Goal: Transaction & Acquisition: Purchase product/service

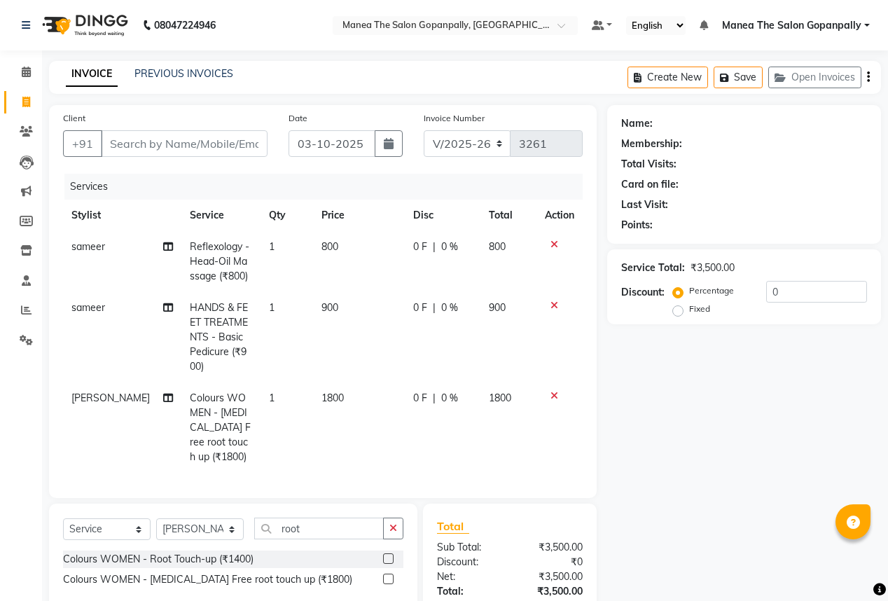
select select "7027"
select select "service"
select select "57882"
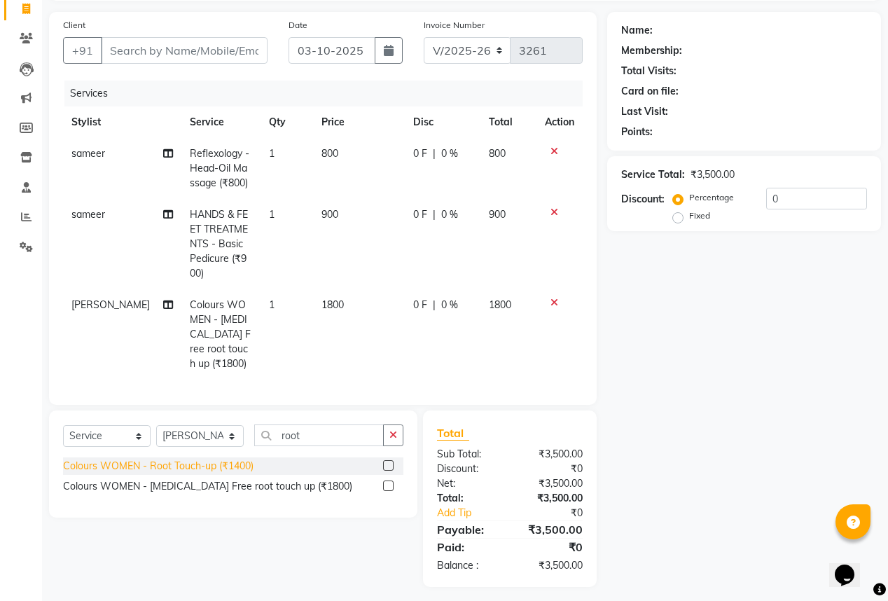
scroll to position [94, 0]
drag, startPoint x: 393, startPoint y: 431, endPoint x: 316, endPoint y: 436, distance: 76.5
click at [389, 432] on button "button" at bounding box center [393, 435] width 20 height 22
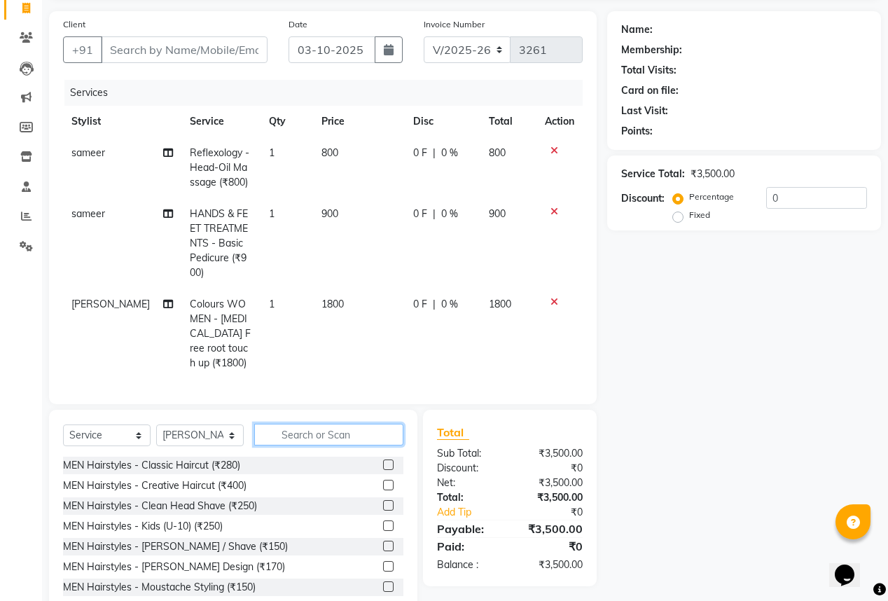
click at [302, 426] on input "text" at bounding box center [328, 435] width 149 height 22
click at [303, 431] on input "text" at bounding box center [328, 435] width 149 height 22
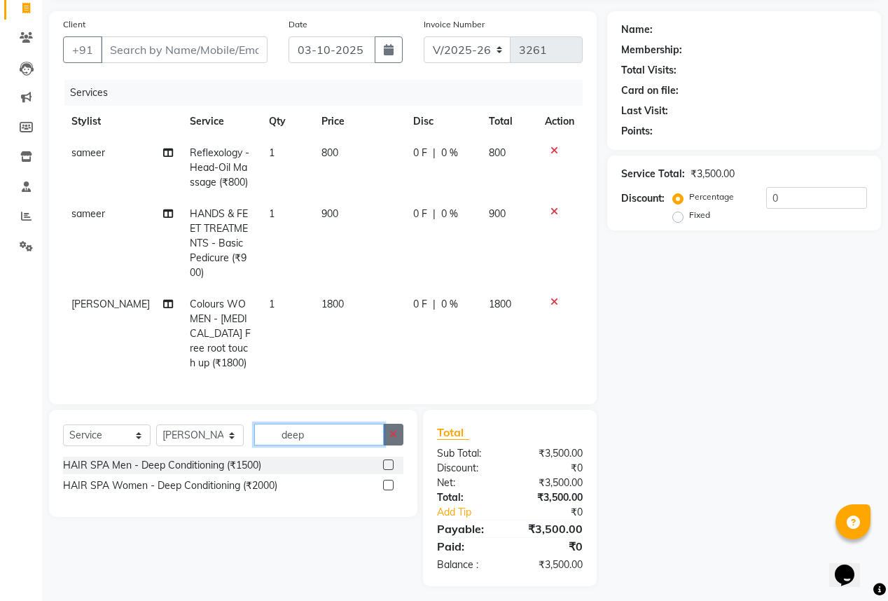
type input "deep"
click at [386, 482] on label at bounding box center [388, 485] width 11 height 11
click at [386, 482] on input "checkbox" at bounding box center [387, 485] width 9 height 9
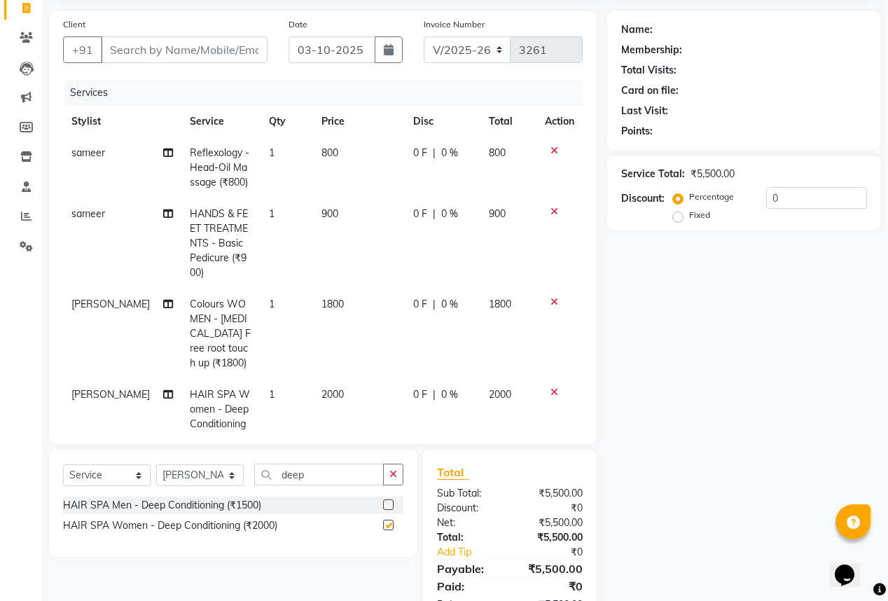
checkbox input "false"
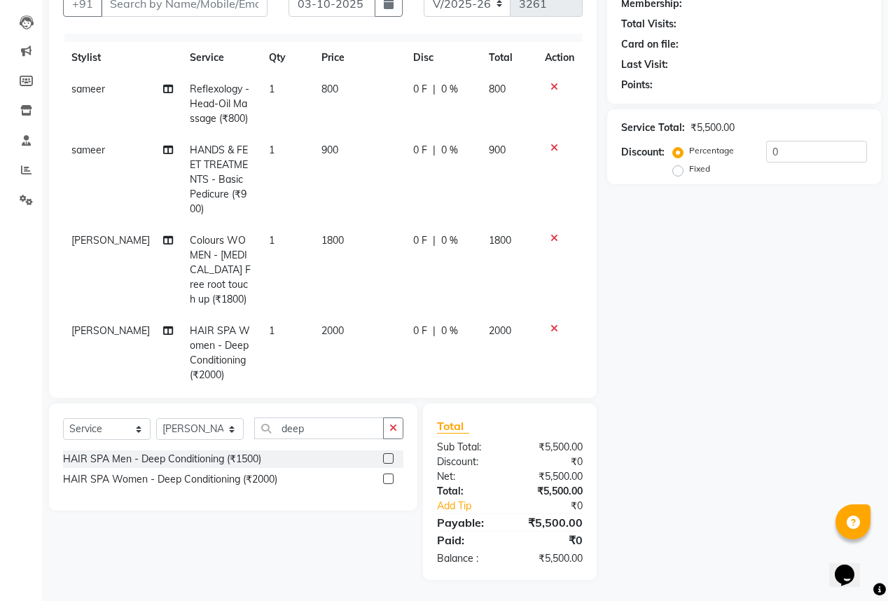
scroll to position [0, 0]
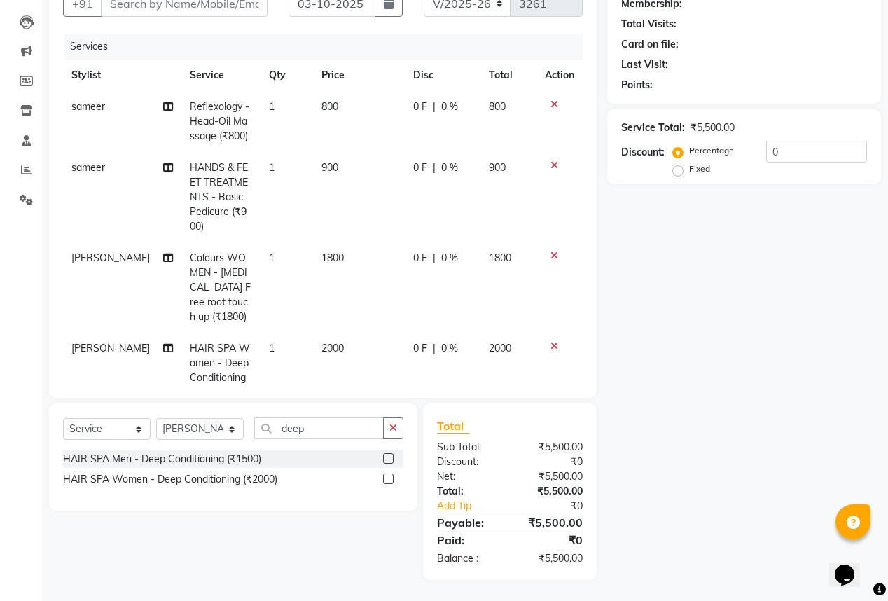
click at [101, 165] on span "sameer" at bounding box center [88, 167] width 34 height 13
select select "57885"
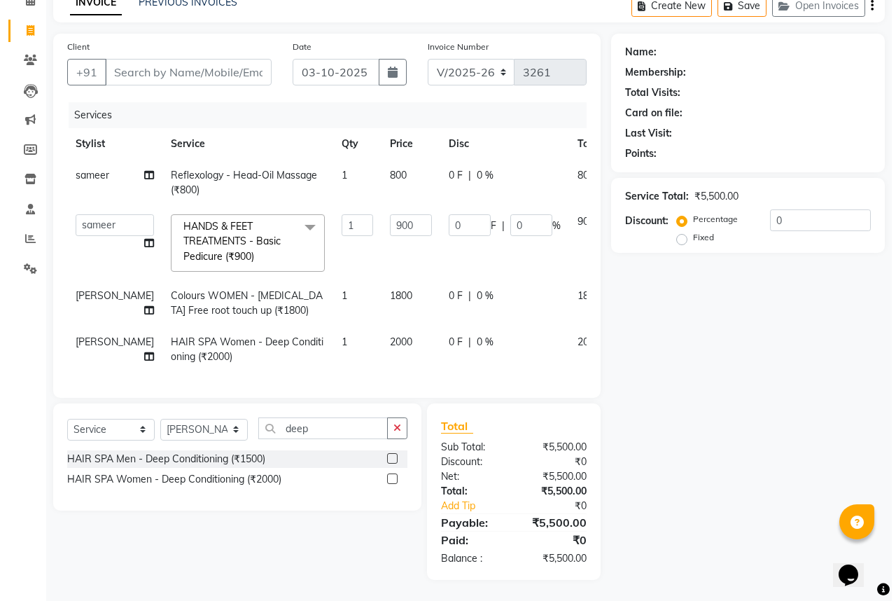
scroll to position [79, 0]
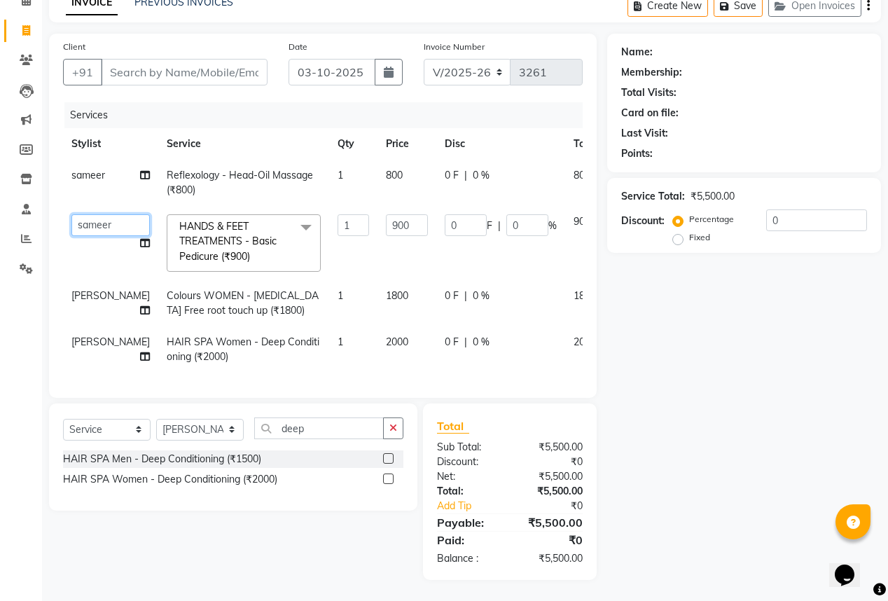
click at [86, 214] on select "anas [PERSON_NAME] [PERSON_NAME] [PERSON_NAME] sameer [PERSON_NAME]" at bounding box center [110, 225] width 78 height 22
select select "86049"
click at [678, 286] on div "Name: Membership: Total Visits: Card on file: Last Visit: Points: Service Total…" at bounding box center [749, 307] width 284 height 546
click at [462, 251] on td "0 F | 0 %" at bounding box center [500, 243] width 129 height 74
drag, startPoint x: 349, startPoint y: 231, endPoint x: 345, endPoint y: 241, distance: 10.7
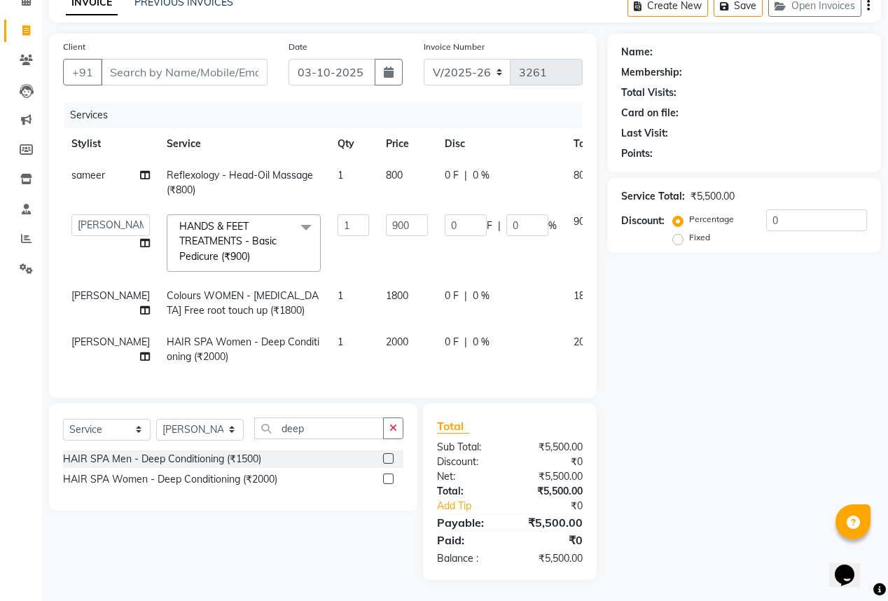
click at [377, 232] on td "900" at bounding box center [406, 243] width 59 height 74
drag, startPoint x: 344, startPoint y: 241, endPoint x: 310, endPoint y: 244, distance: 33.7
click at [312, 244] on tr "anas [PERSON_NAME] [PERSON_NAME] [PERSON_NAME] sameer [PERSON_NAME] HANDS & FEE…" at bounding box center [357, 243] width 589 height 74
click at [310, 244] on tr "anas [PERSON_NAME] [PERSON_NAME] [PERSON_NAME] sameer [PERSON_NAME] HANDS & FEE…" at bounding box center [357, 243] width 589 height 74
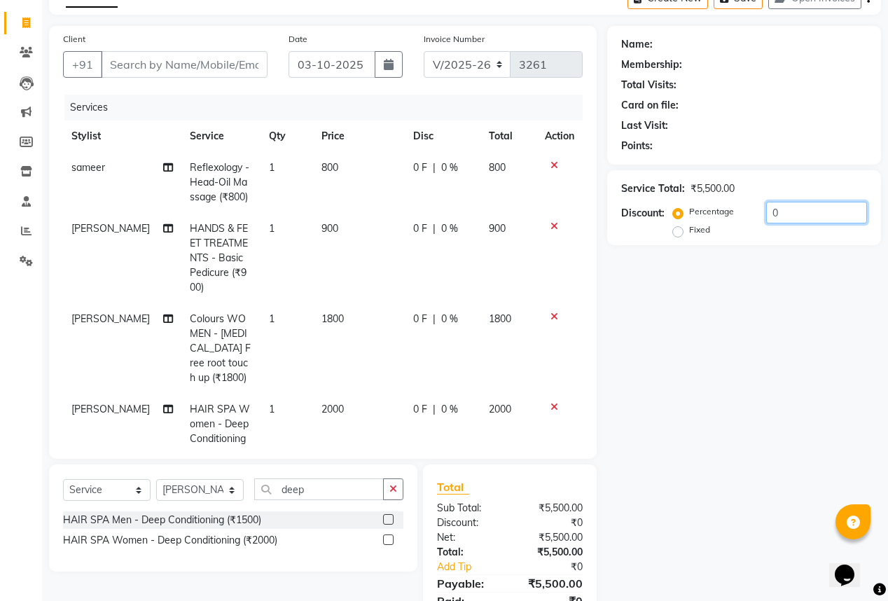
click at [784, 213] on input "0" at bounding box center [816, 213] width 101 height 22
click at [790, 215] on input "number" at bounding box center [816, 213] width 101 height 22
click at [781, 299] on div "Name: Membership: Total Visits: Card on file: Last Visit: Points: Service Total…" at bounding box center [749, 333] width 284 height 615
drag, startPoint x: 166, startPoint y: 53, endPoint x: 170, endPoint y: 68, distance: 15.3
click at [169, 65] on input "Client" at bounding box center [184, 64] width 167 height 27
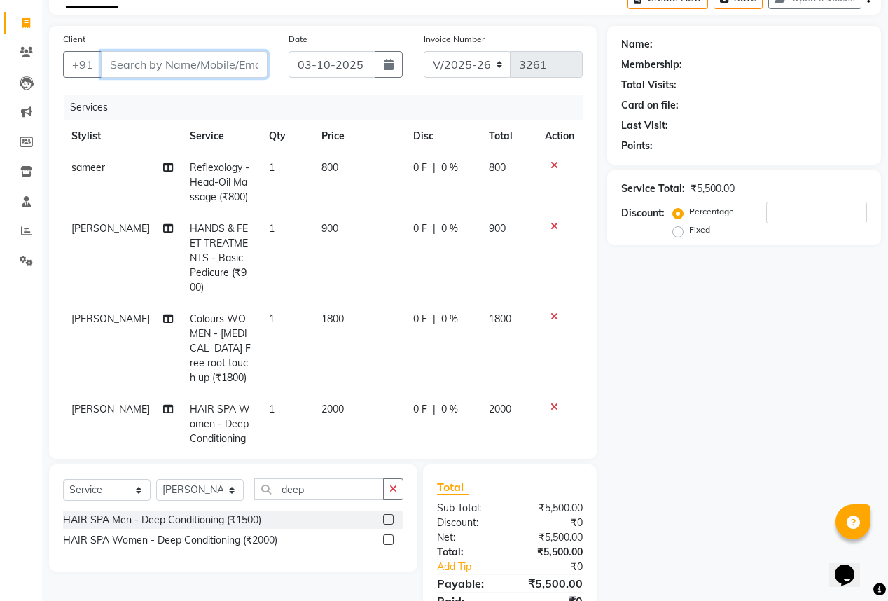
click at [170, 68] on input "Client" at bounding box center [184, 64] width 167 height 27
type input "9"
type input "0"
type input "9937133225"
click at [223, 64] on span "Add Client" at bounding box center [231, 64] width 55 height 14
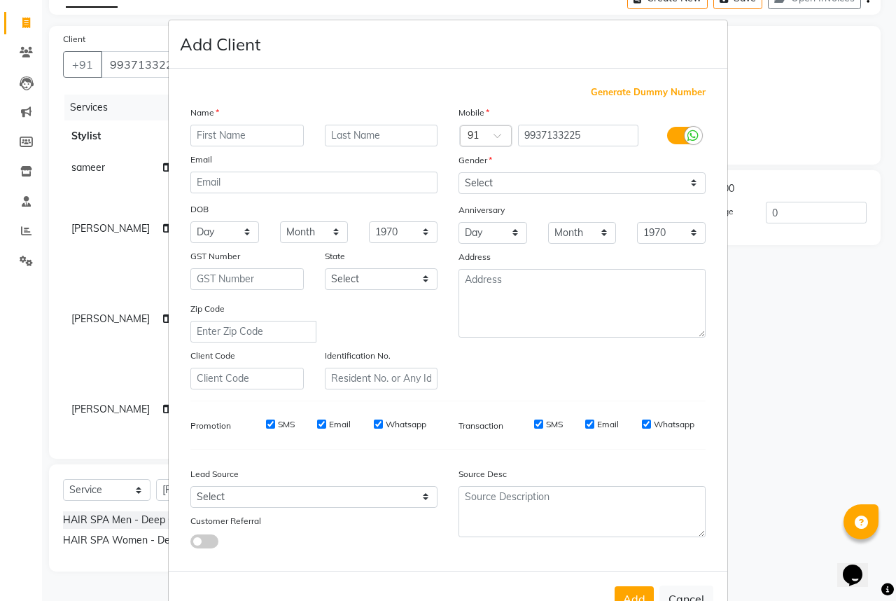
click at [244, 134] on input "text" at bounding box center [246, 136] width 113 height 22
type input "priya"
click at [655, 186] on select "Select [DEMOGRAPHIC_DATA] [DEMOGRAPHIC_DATA] Other Prefer Not To Say" at bounding box center [582, 183] width 247 height 22
select select "[DEMOGRAPHIC_DATA]"
click at [459, 173] on select "Select [DEMOGRAPHIC_DATA] [DEMOGRAPHIC_DATA] Other Prefer Not To Say" at bounding box center [582, 183] width 247 height 22
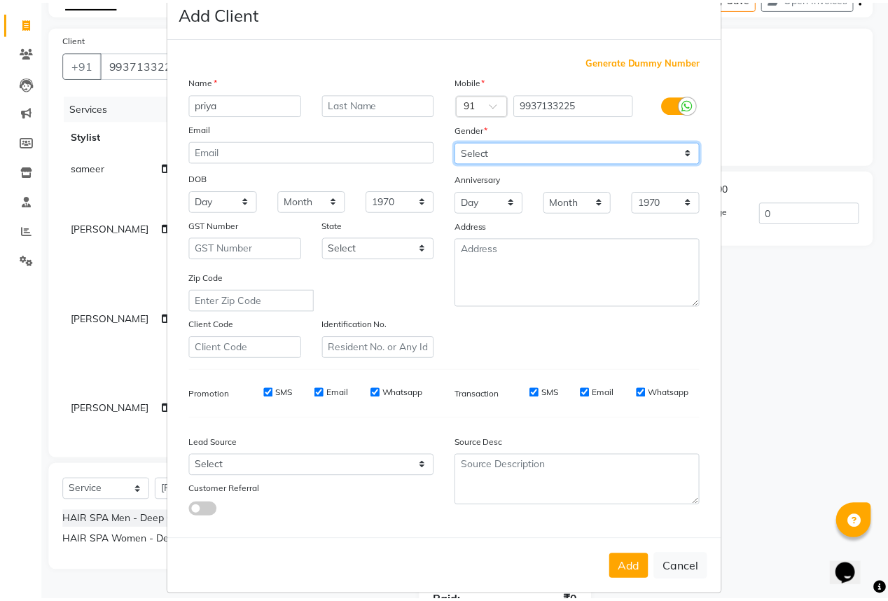
scroll to position [52, 0]
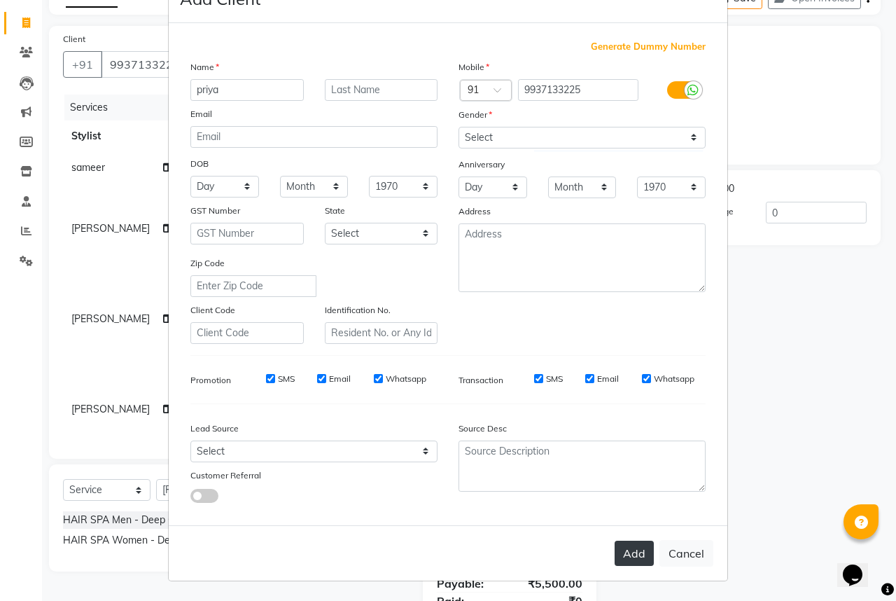
click at [633, 549] on button "Add" at bounding box center [634, 552] width 39 height 25
select select
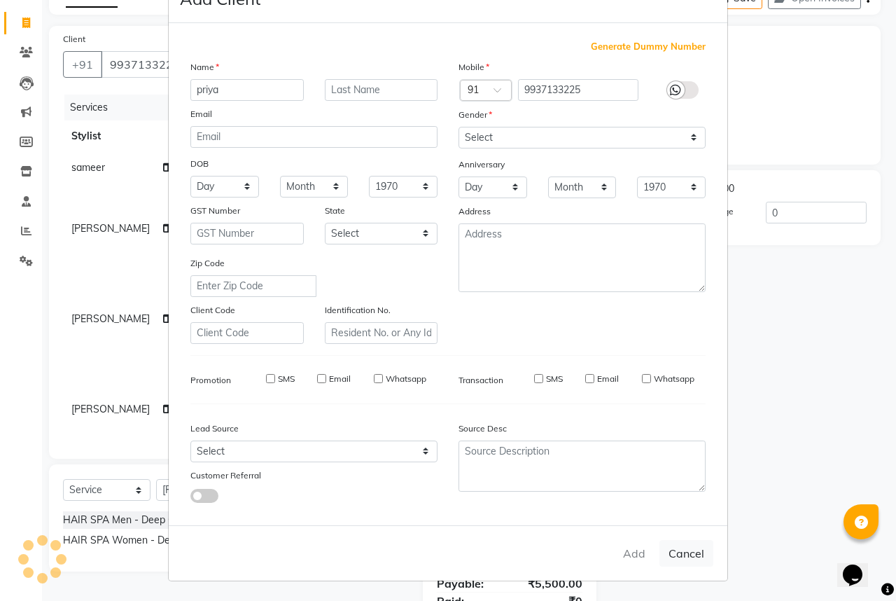
select select
checkbox input "false"
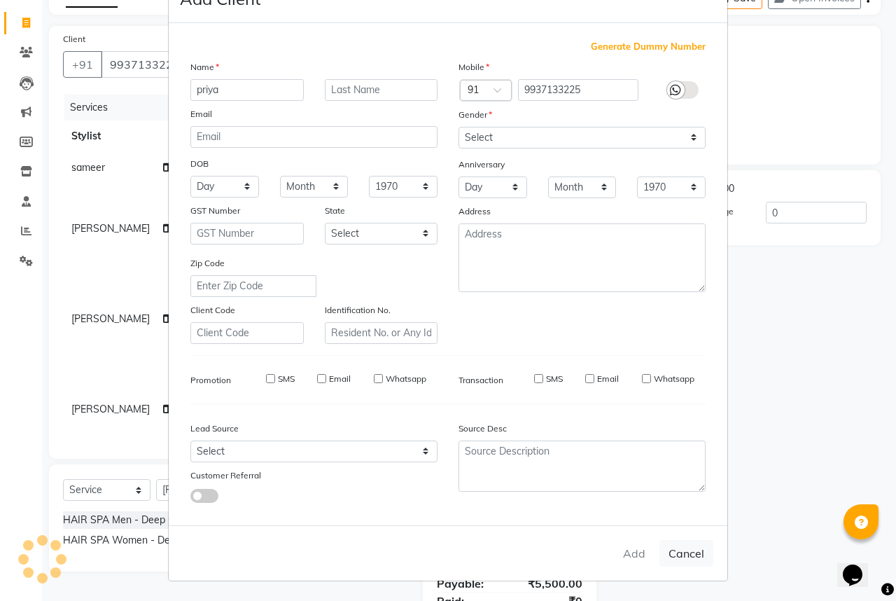
checkbox input "false"
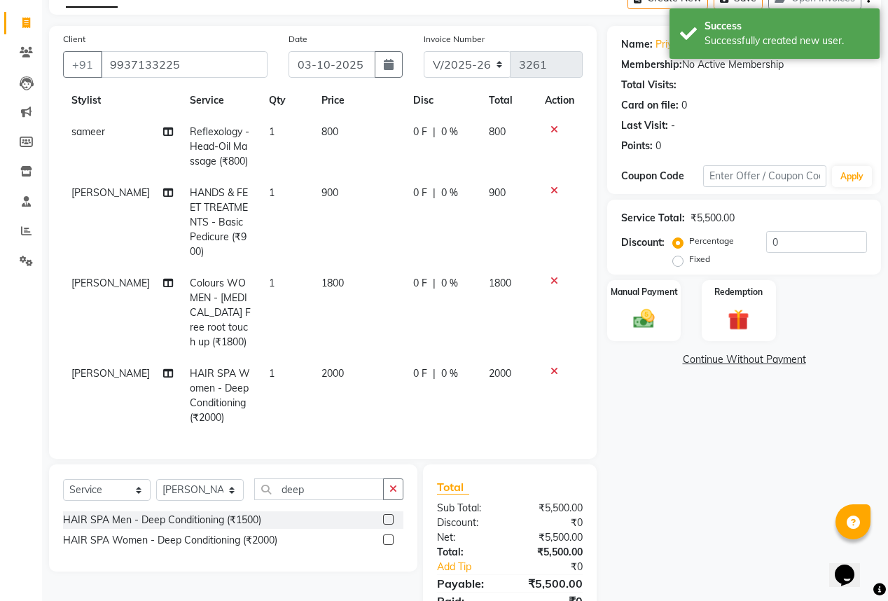
scroll to position [140, 0]
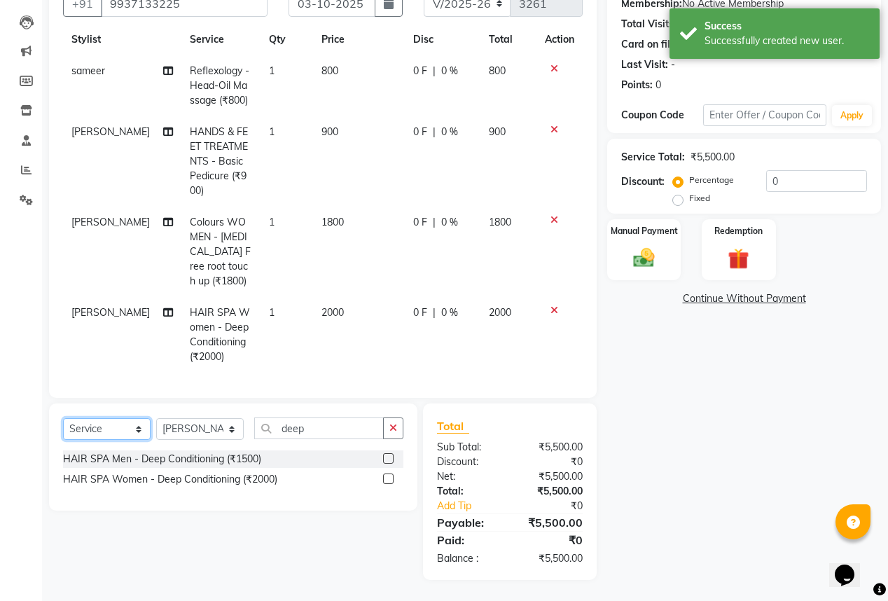
click at [140, 428] on select "Select Service Product Membership Package Voucher Prepaid Gift Card" at bounding box center [107, 429] width 88 height 22
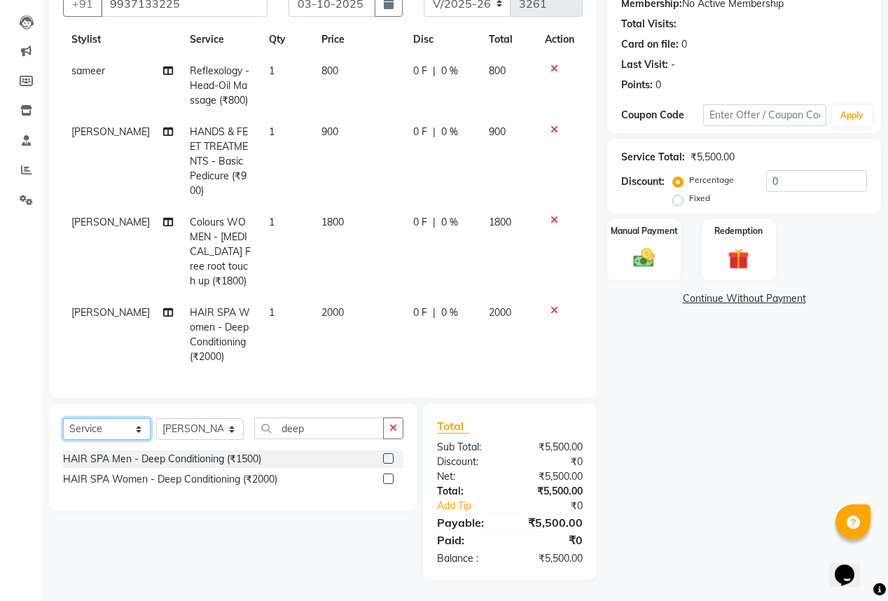
select select "membership"
click at [63, 419] on select "Select Service Product Membership Package Voucher Prepaid Gift Card" at bounding box center [107, 429] width 88 height 22
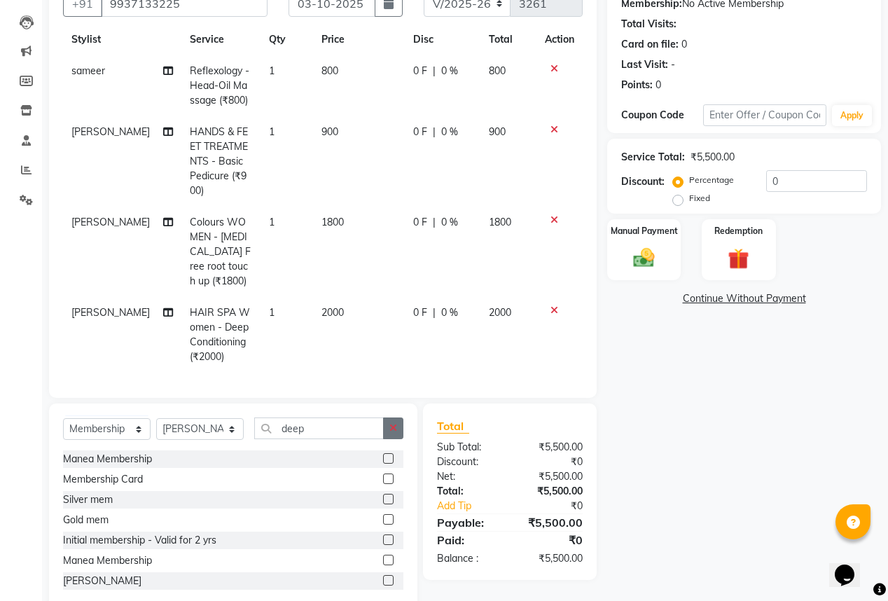
click at [398, 428] on button "button" at bounding box center [393, 428] width 20 height 22
click at [383, 457] on label at bounding box center [388, 458] width 11 height 11
click at [383, 457] on input "checkbox" at bounding box center [387, 458] width 9 height 9
select select "select"
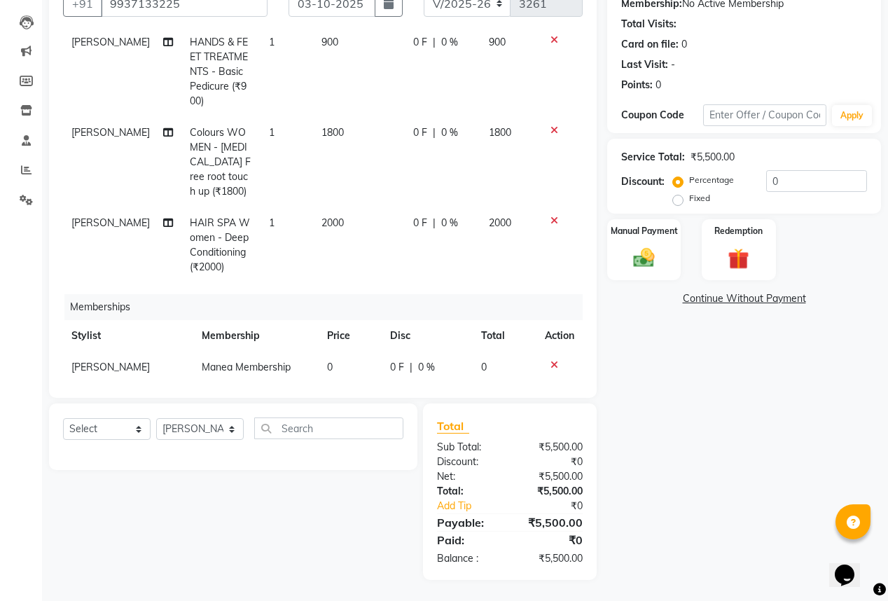
scroll to position [144, 0]
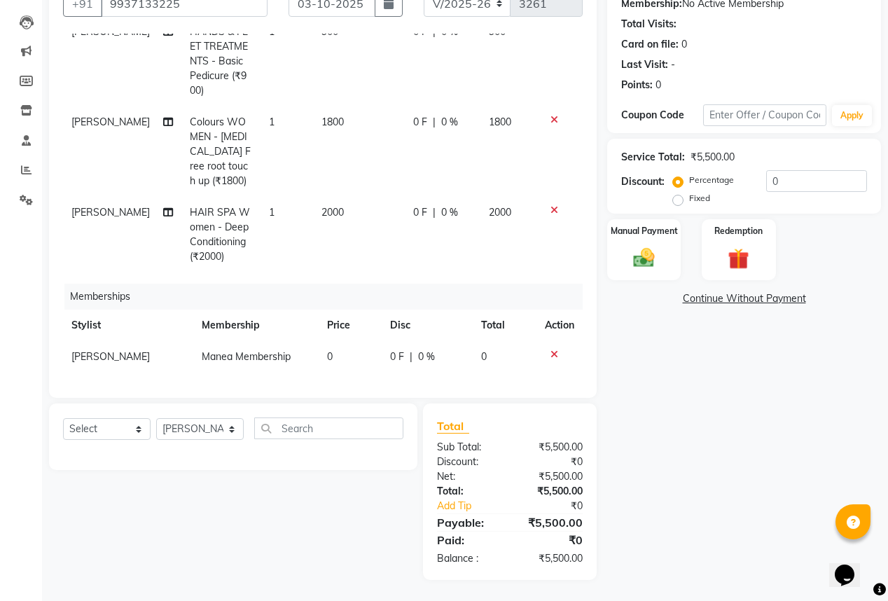
click at [322, 349] on td "0" at bounding box center [350, 357] width 63 height 32
select select "57882"
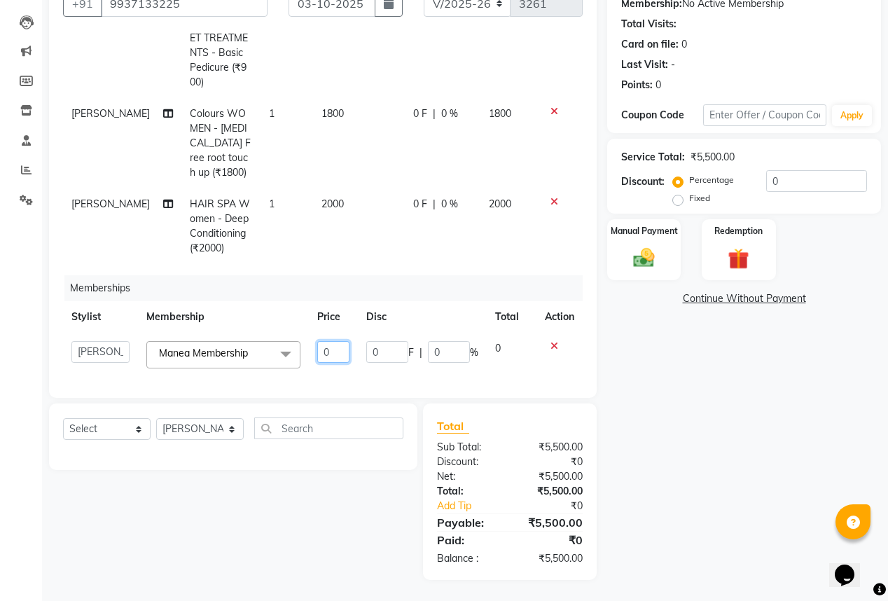
click at [333, 350] on input "0" at bounding box center [333, 352] width 32 height 22
type input "500"
click at [482, 244] on td "2000" at bounding box center [508, 226] width 56 height 76
select select "57882"
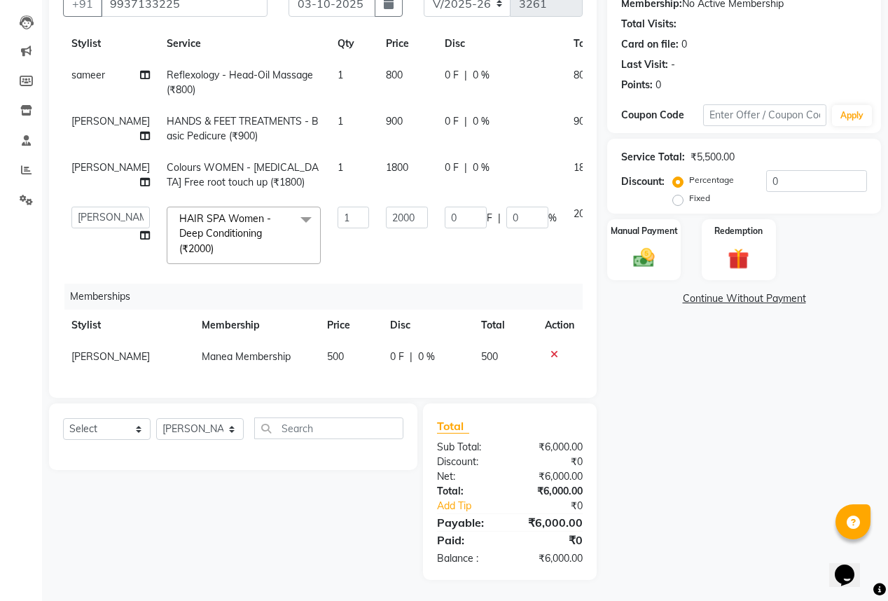
scroll to position [39, 0]
click at [806, 176] on input "0" at bounding box center [816, 181] width 101 height 22
type input "2"
type input "40"
type input "2"
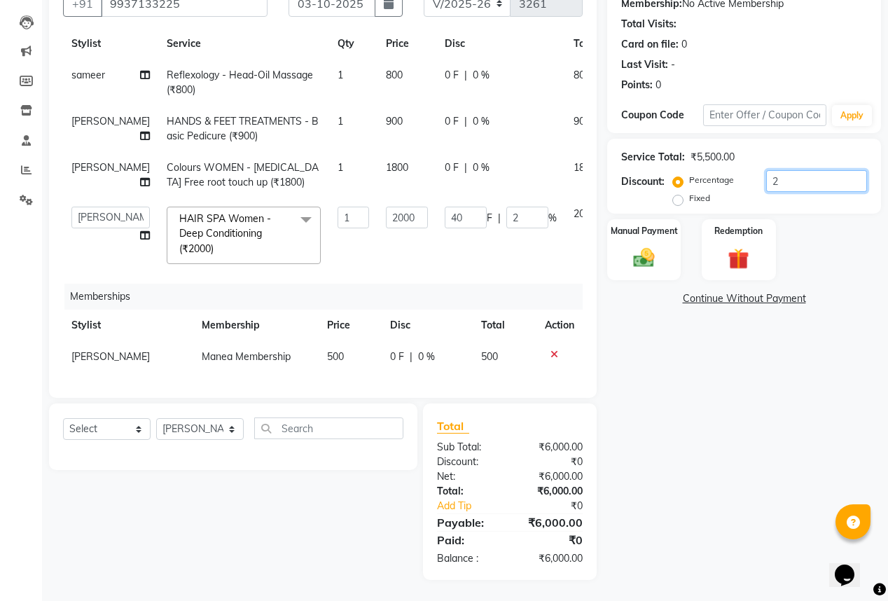
type input "20"
type input "400"
type input "20"
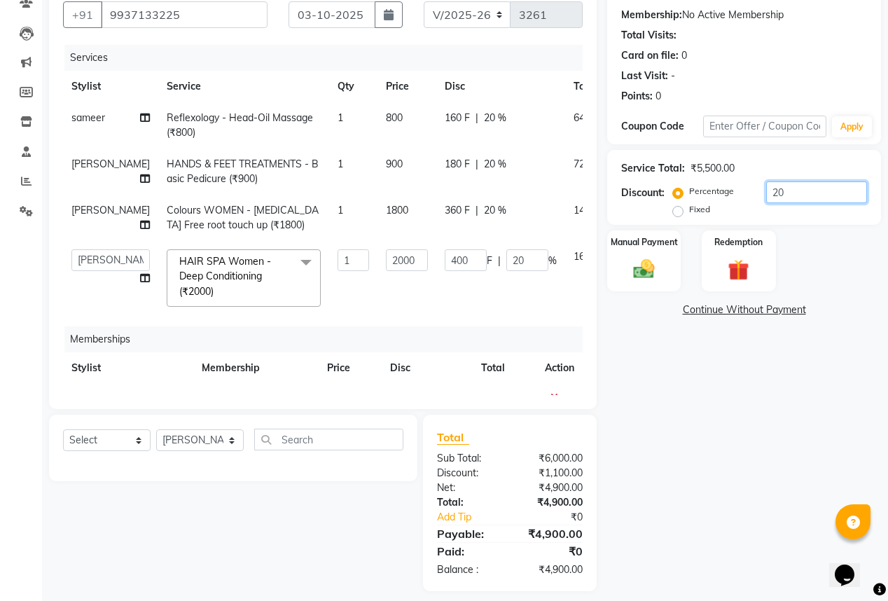
scroll to position [140, 0]
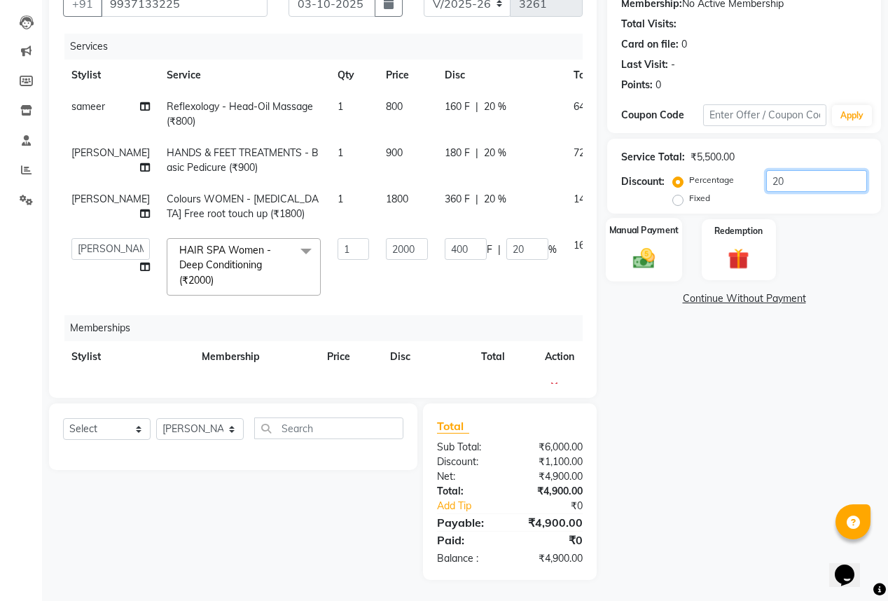
type input "20"
click at [647, 249] on img at bounding box center [644, 257] width 36 height 25
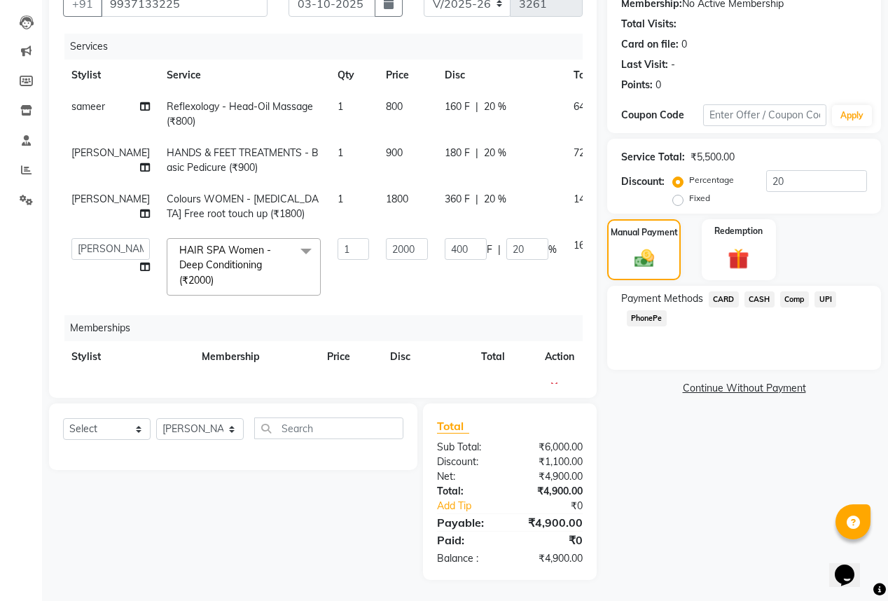
click at [825, 294] on span "UPI" at bounding box center [825, 299] width 22 height 16
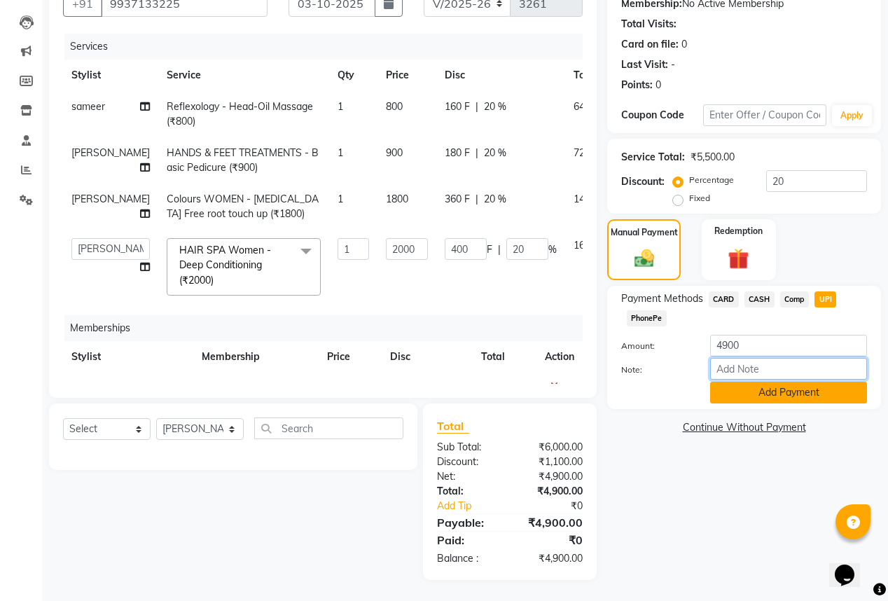
click at [819, 398] on div "Amount: 4900 Note: Add Payment" at bounding box center [744, 369] width 246 height 69
click at [861, 395] on button "Add Payment" at bounding box center [788, 393] width 157 height 22
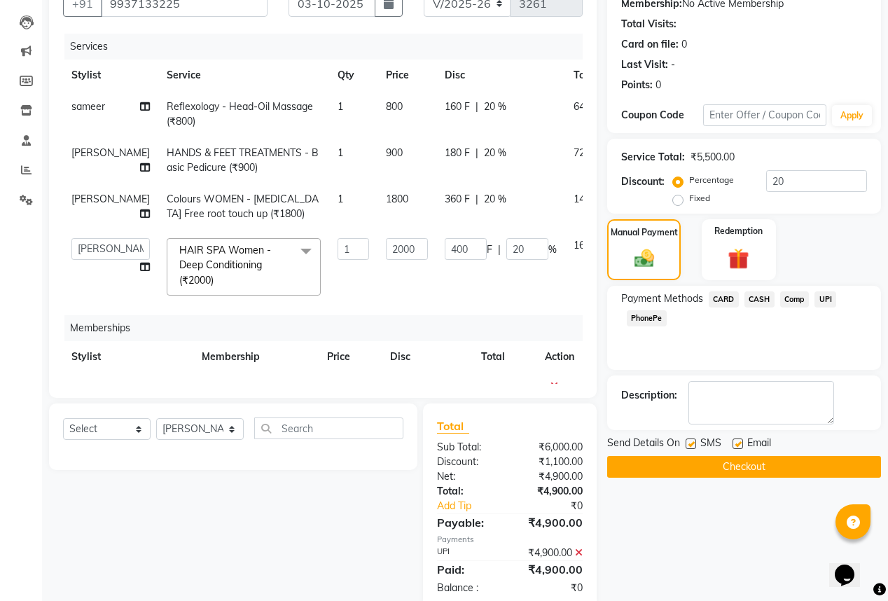
click at [740, 442] on label at bounding box center [737, 443] width 11 height 11
click at [740, 442] on input "checkbox" at bounding box center [736, 444] width 9 height 9
checkbox input "false"
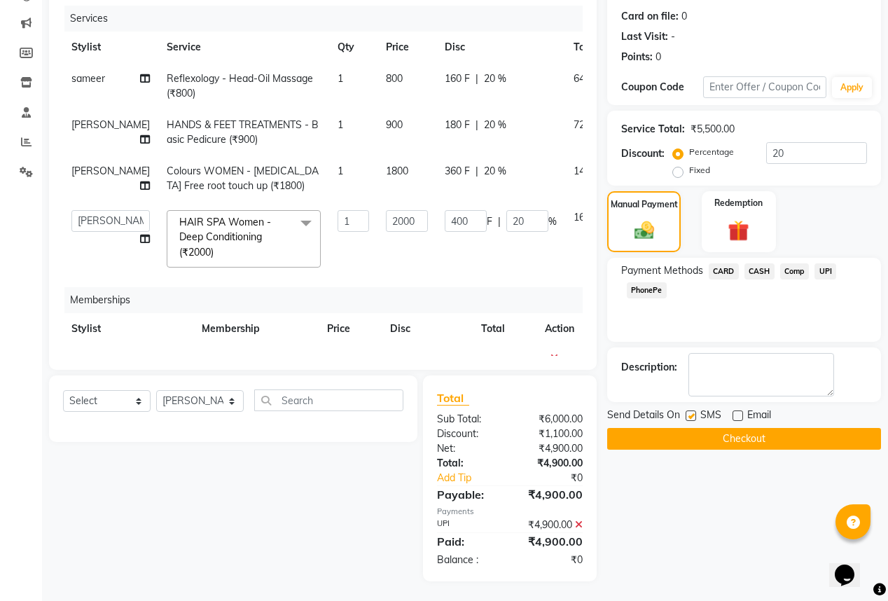
scroll to position [169, 0]
click at [807, 434] on button "Checkout" at bounding box center [744, 438] width 274 height 22
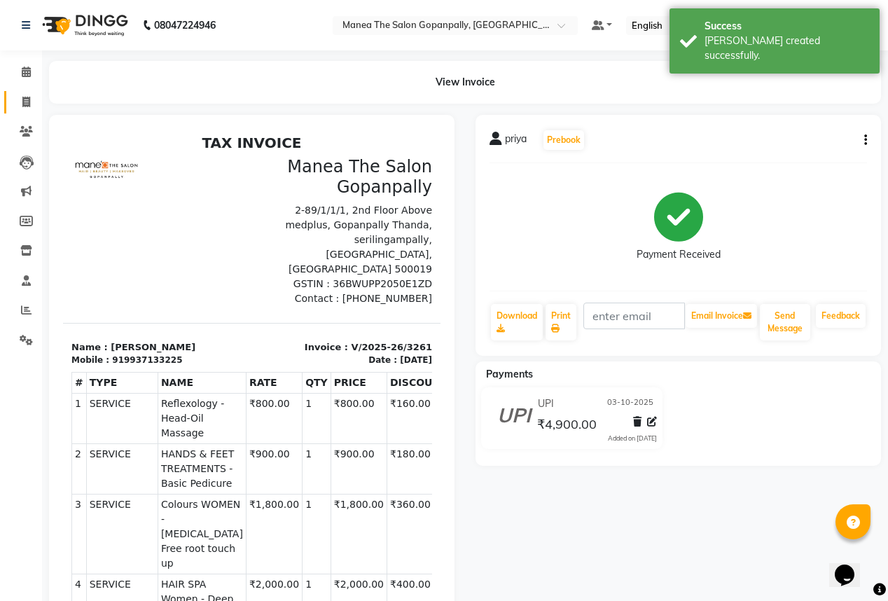
click at [22, 95] on span at bounding box center [26, 103] width 25 height 16
select select "service"
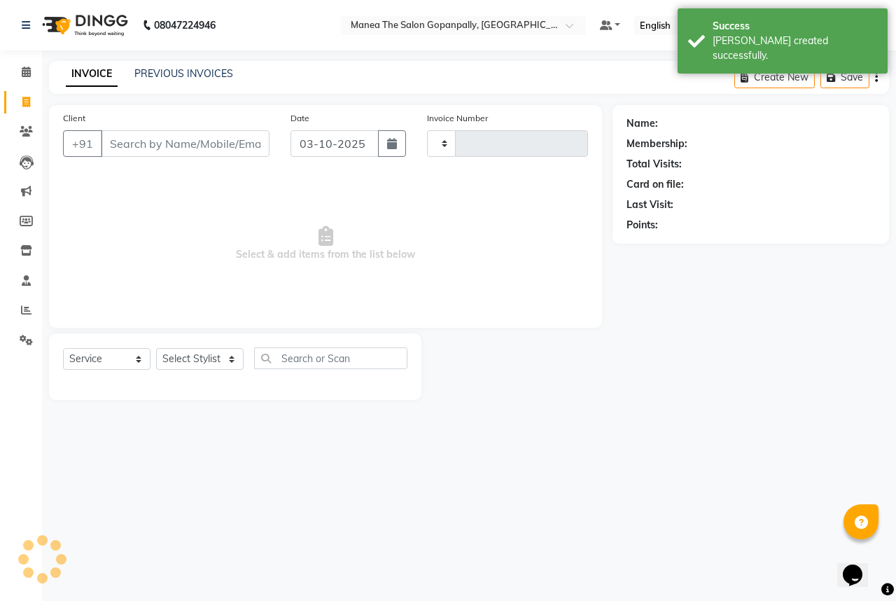
type input "3262"
select select "7027"
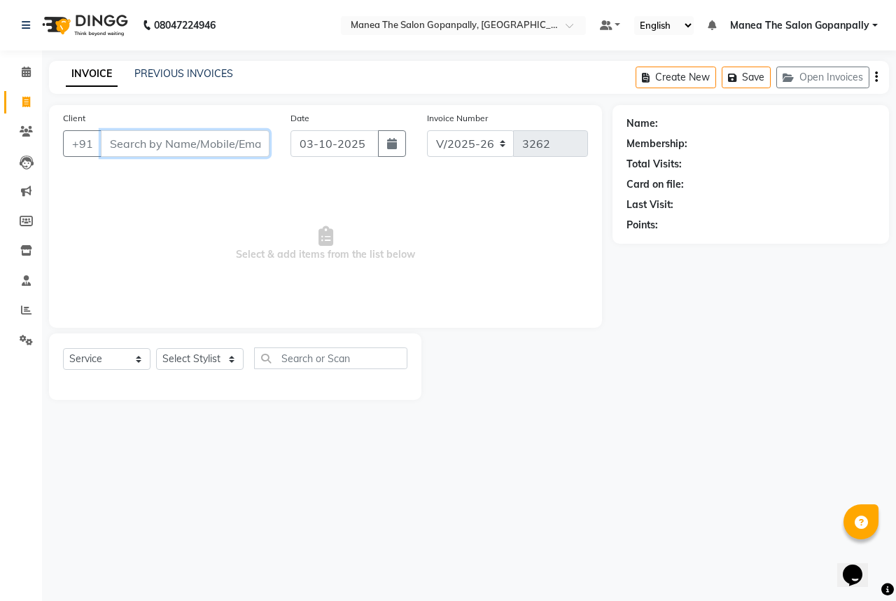
click at [213, 144] on input "Client" at bounding box center [185, 143] width 169 height 27
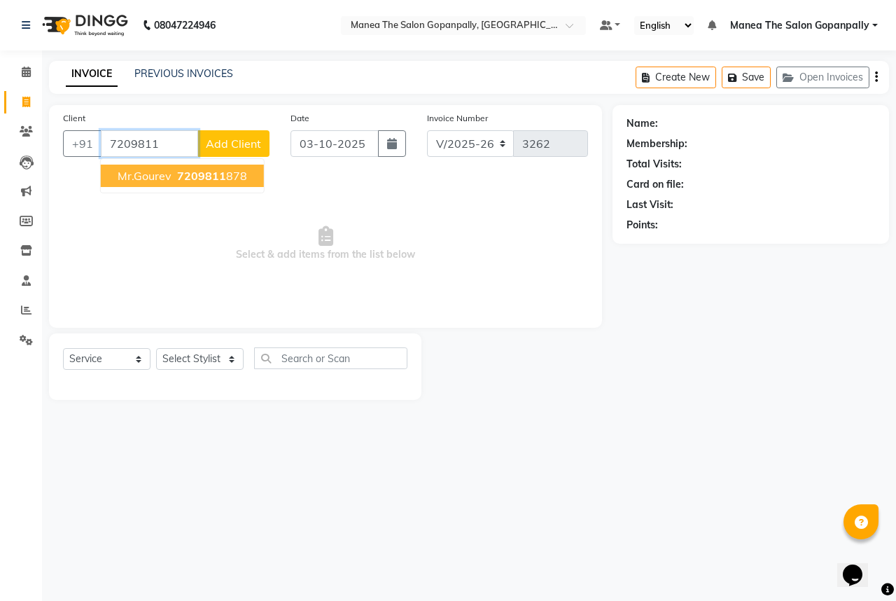
click at [204, 171] on span "7209811" at bounding box center [201, 176] width 49 height 14
type input "7209811878"
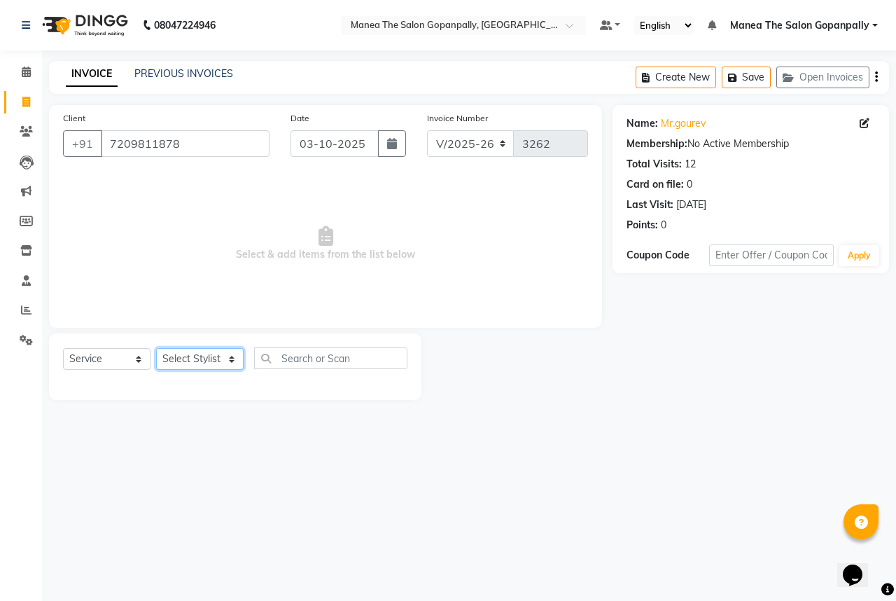
drag, startPoint x: 210, startPoint y: 356, endPoint x: 211, endPoint y: 363, distance: 7.1
click at [210, 356] on select "Select Stylist anas [PERSON_NAME] [PERSON_NAME] [PERSON_NAME] sameer [PERSON_NA…" at bounding box center [200, 359] width 88 height 22
select select "57885"
click at [156, 349] on select "Select Stylist anas [PERSON_NAME] [PERSON_NAME] [PERSON_NAME] sameer [PERSON_NA…" at bounding box center [200, 359] width 88 height 22
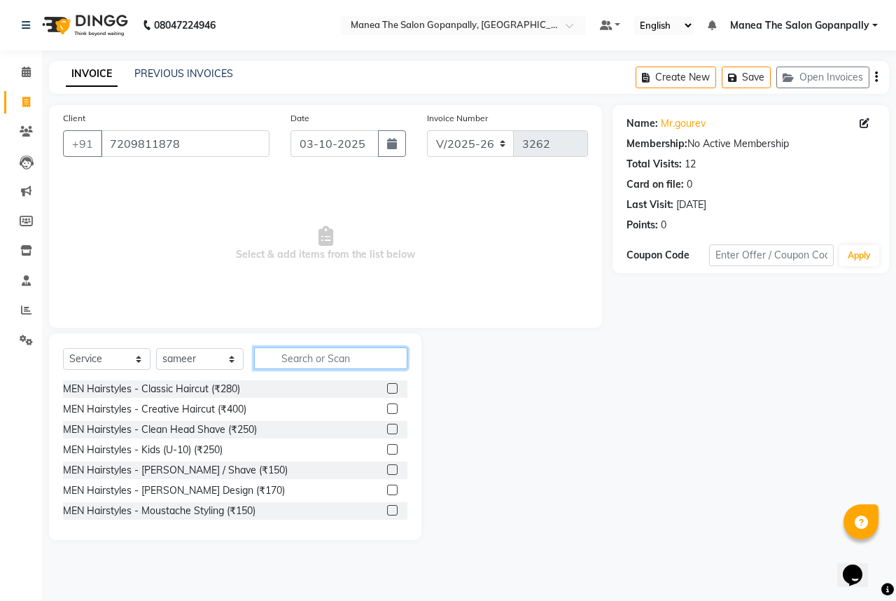
click at [288, 356] on input "text" at bounding box center [330, 358] width 153 height 22
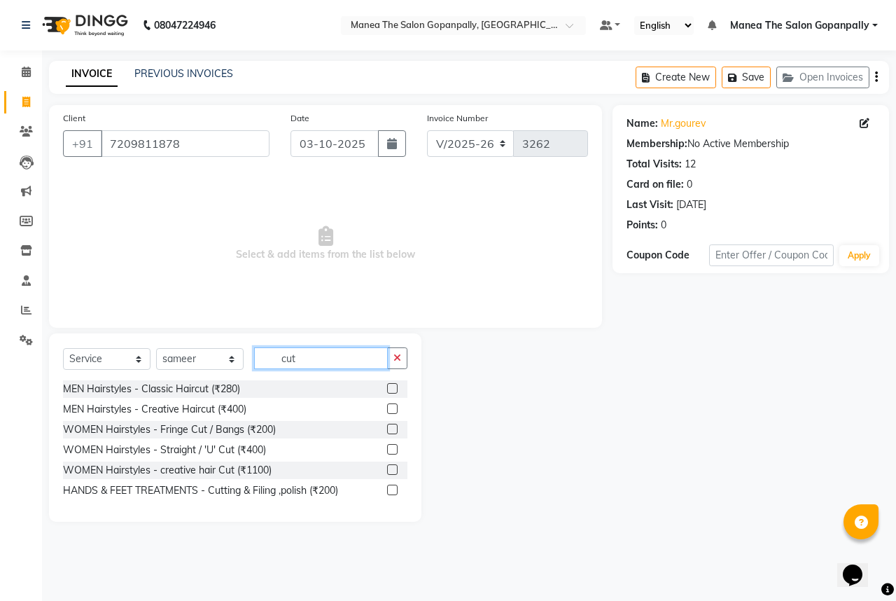
type input "cut"
click at [389, 389] on label at bounding box center [392, 388] width 11 height 11
click at [389, 389] on input "checkbox" at bounding box center [391, 388] width 9 height 9
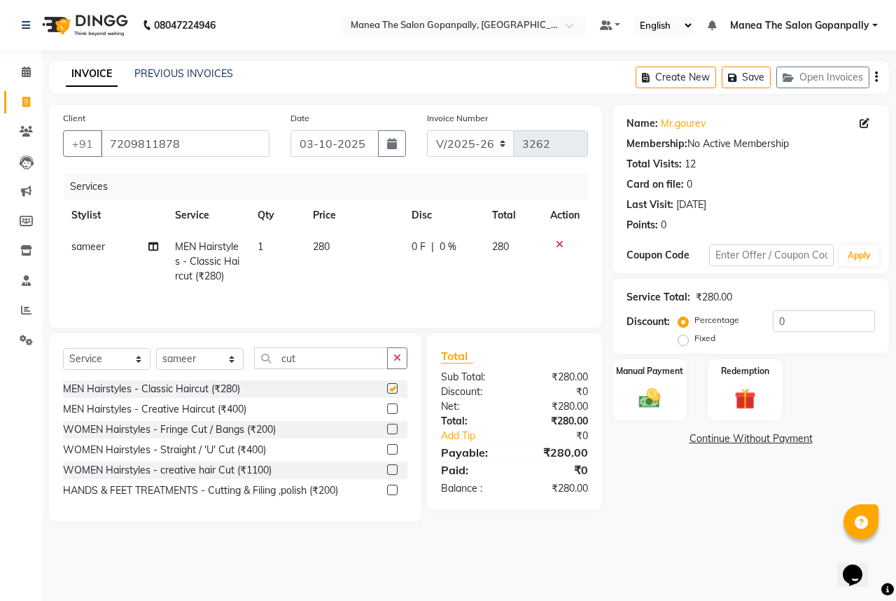
checkbox input "false"
drag, startPoint x: 401, startPoint y: 361, endPoint x: 349, endPoint y: 361, distance: 51.8
click at [389, 361] on button "button" at bounding box center [397, 358] width 20 height 22
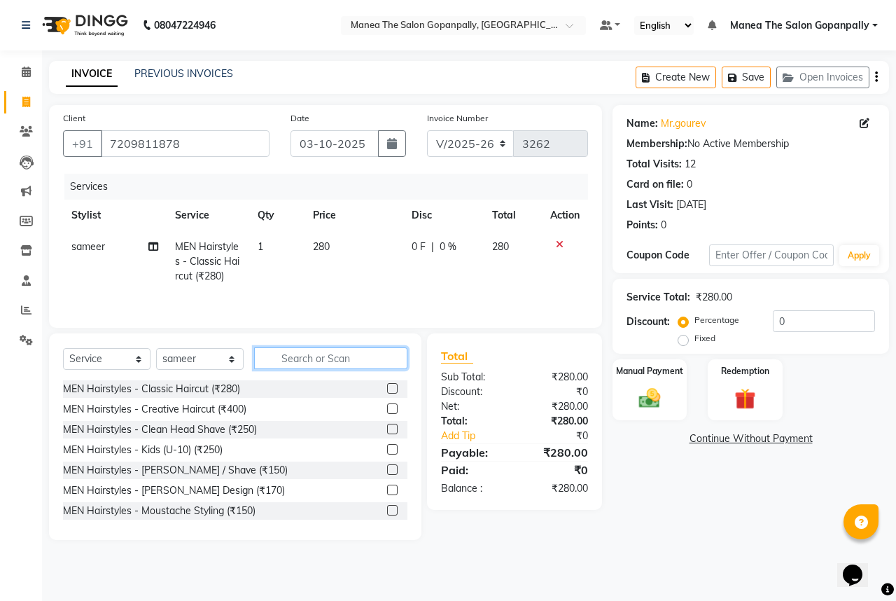
click at [347, 361] on input "text" at bounding box center [330, 358] width 153 height 22
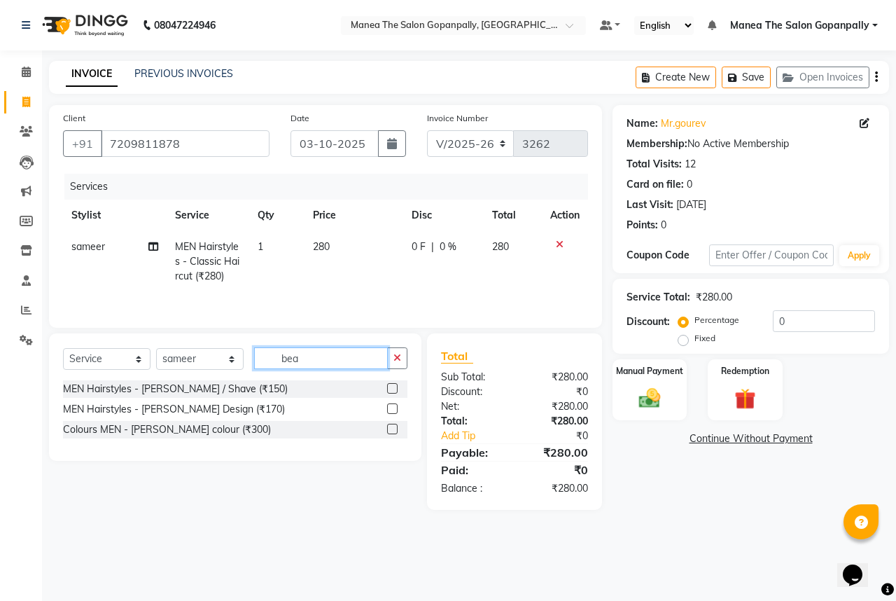
type input "bea"
click at [392, 409] on label at bounding box center [392, 408] width 11 height 11
click at [392, 409] on input "checkbox" at bounding box center [391, 409] width 9 height 9
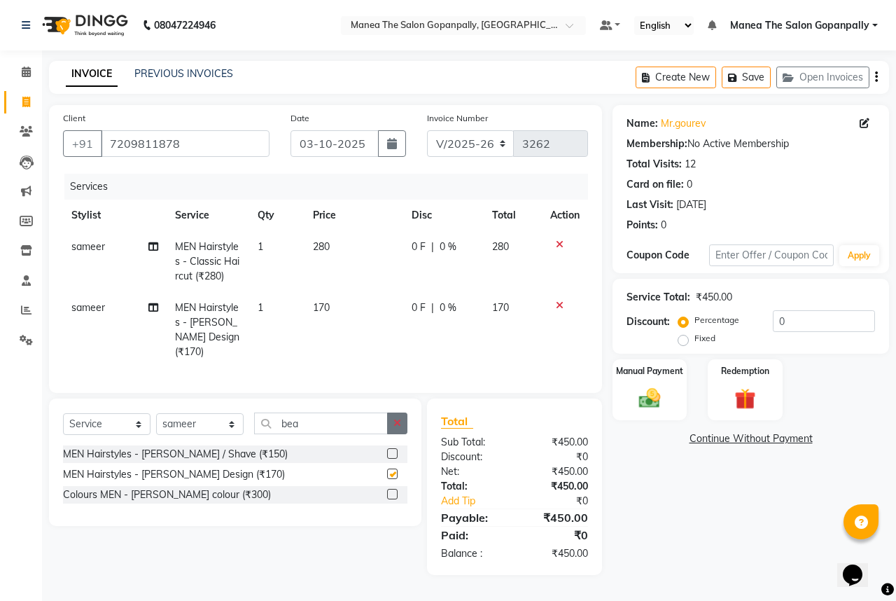
checkbox input "false"
click at [667, 392] on img at bounding box center [650, 398] width 36 height 26
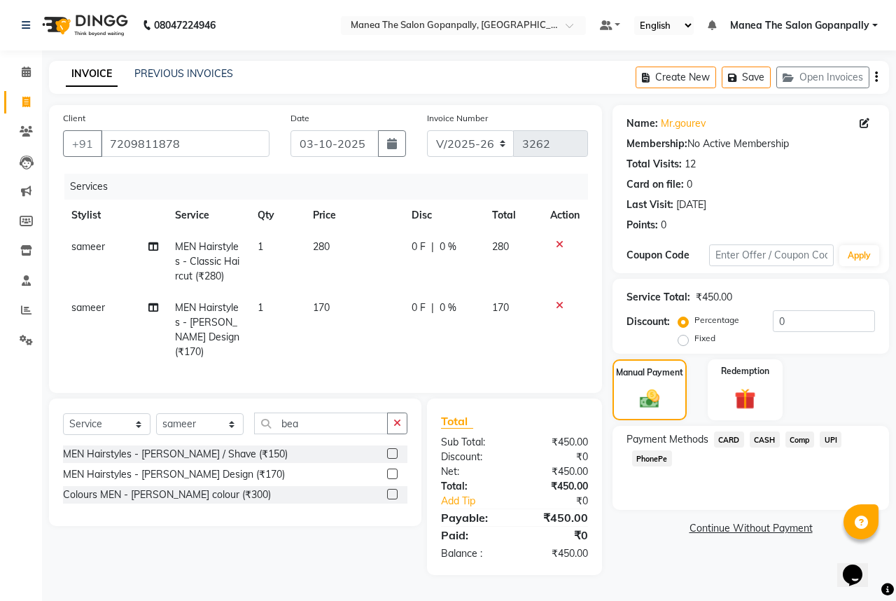
click at [832, 440] on span "UPI" at bounding box center [831, 439] width 22 height 16
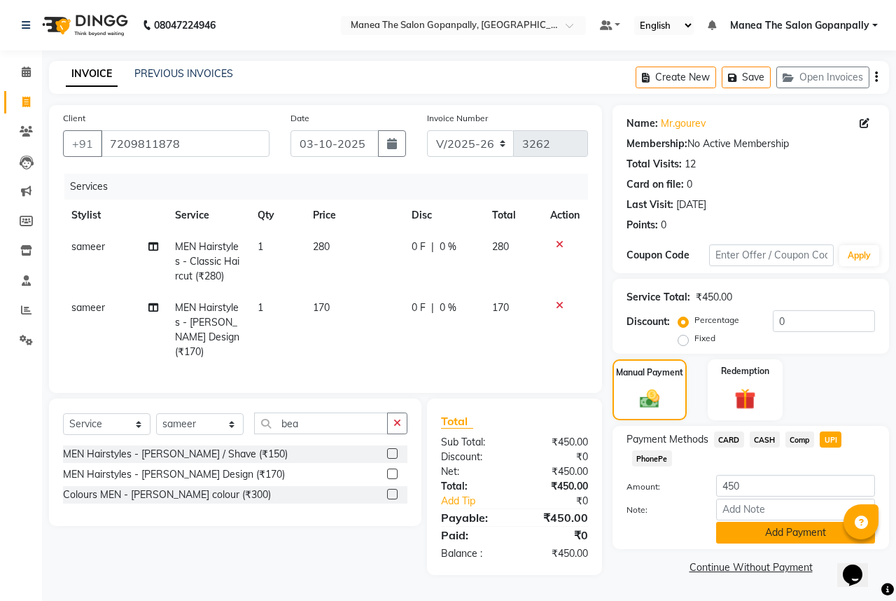
click at [805, 538] on button "Add Payment" at bounding box center [795, 533] width 159 height 22
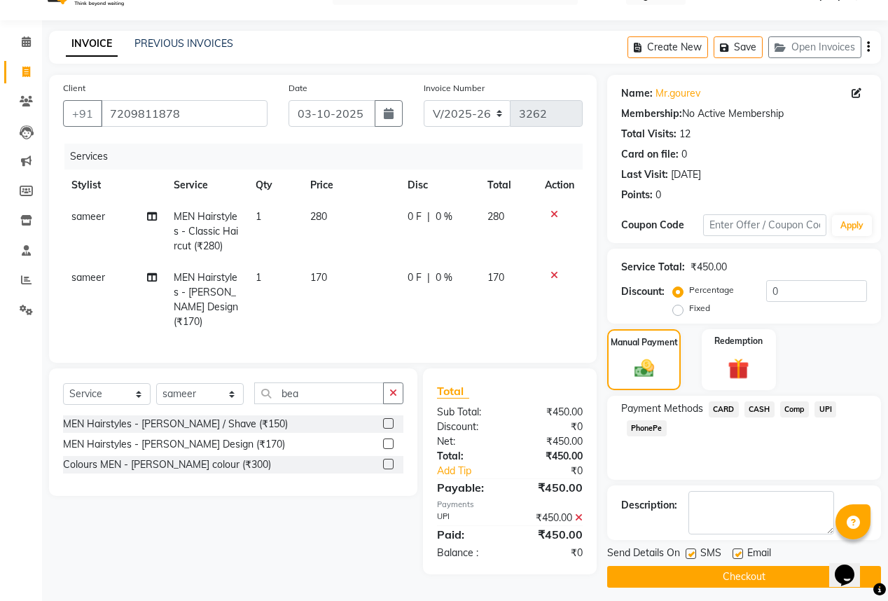
scroll to position [37, 0]
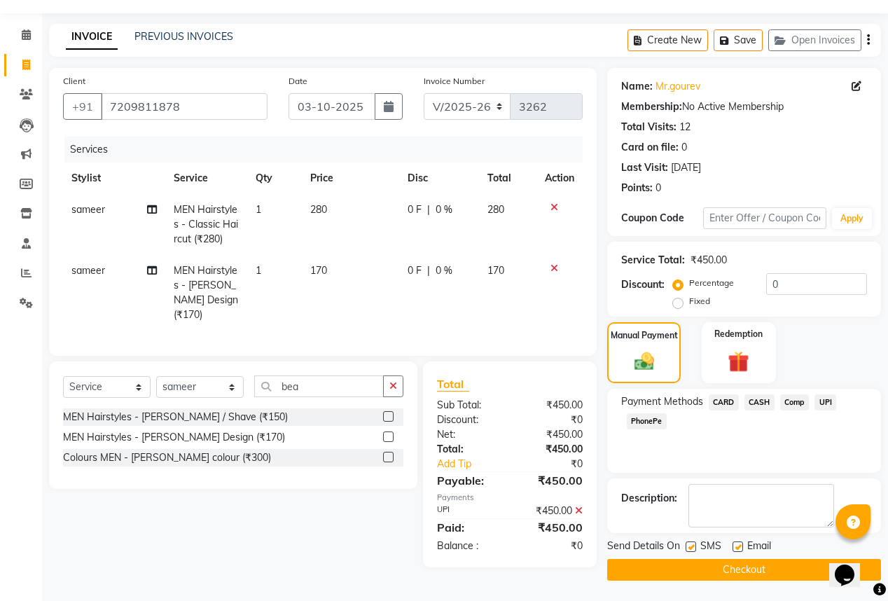
click at [741, 545] on label at bounding box center [737, 546] width 11 height 11
click at [741, 545] on input "checkbox" at bounding box center [736, 547] width 9 height 9
checkbox input "false"
click at [754, 572] on button "Checkout" at bounding box center [744, 570] width 274 height 22
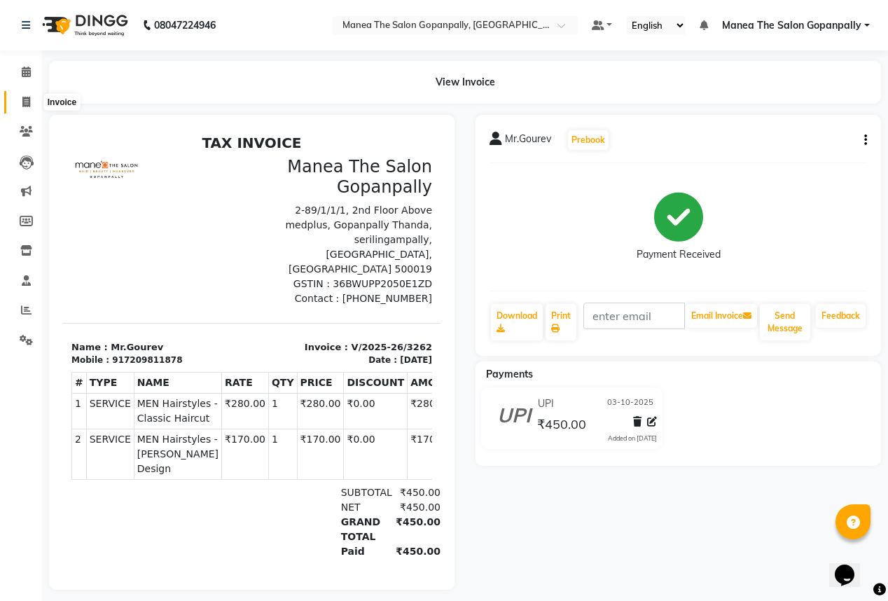
click at [23, 101] on icon at bounding box center [26, 102] width 8 height 11
select select "service"
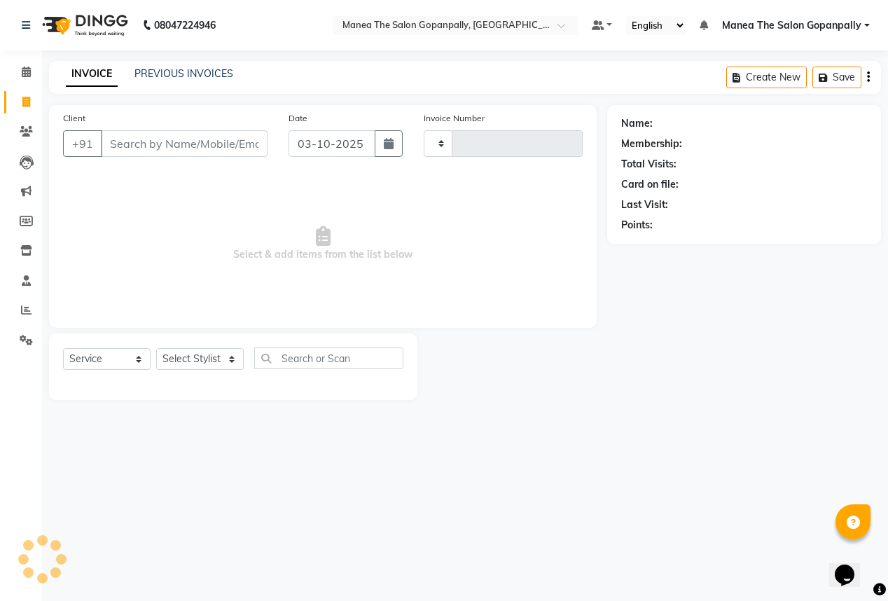
type input "3263"
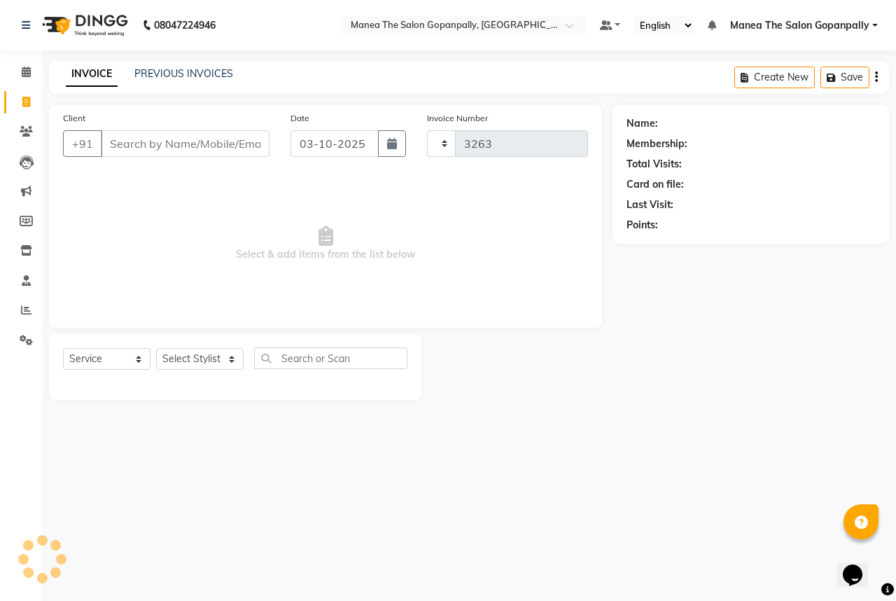
select select "7027"
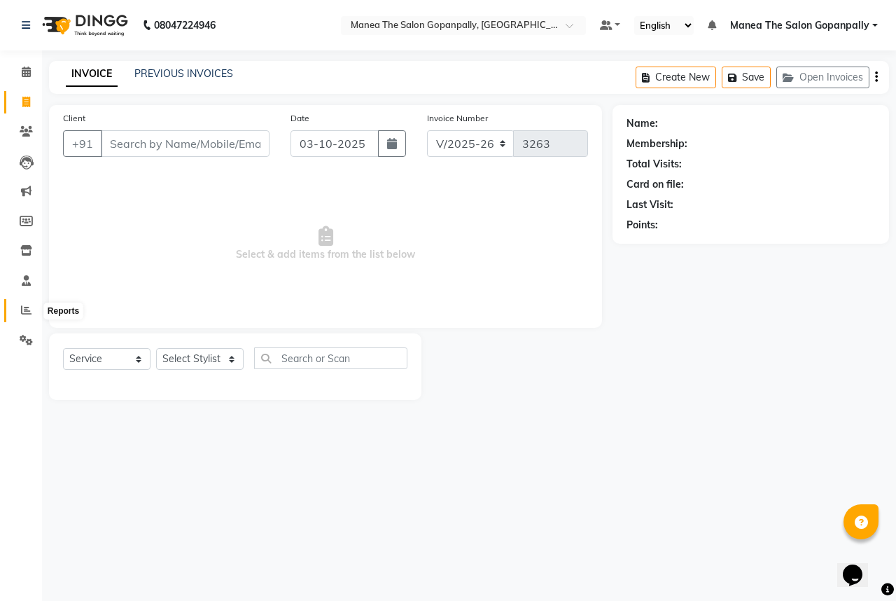
click at [22, 308] on icon at bounding box center [26, 310] width 11 height 11
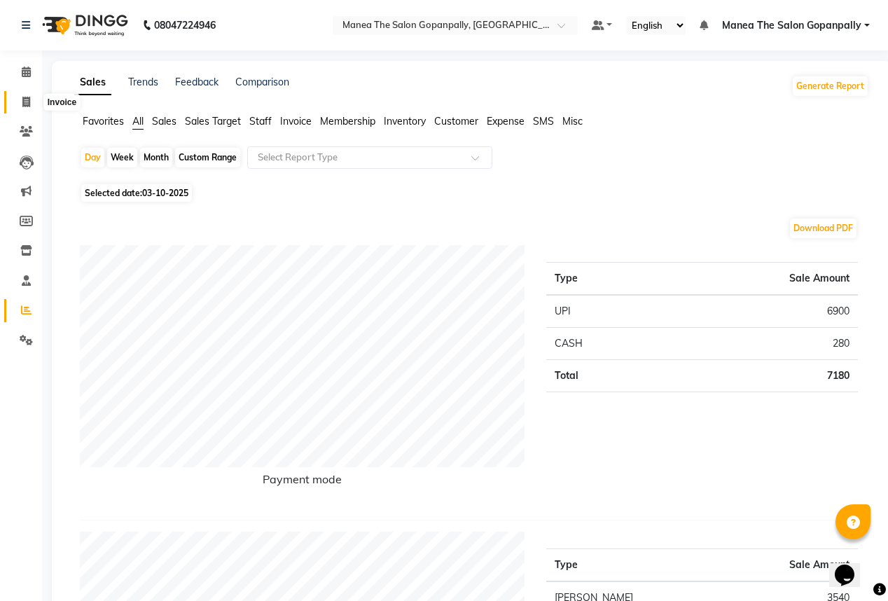
click at [22, 103] on icon at bounding box center [26, 102] width 8 height 11
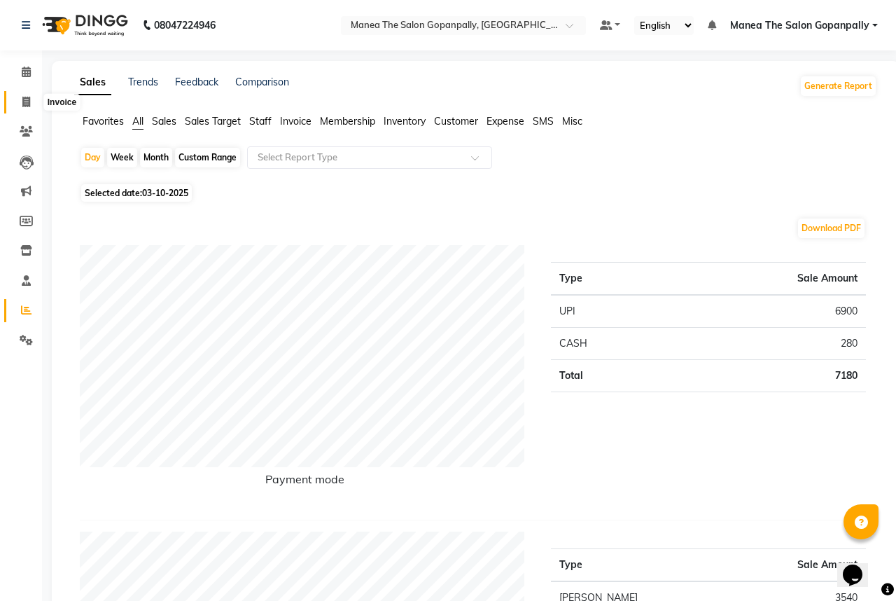
select select "7027"
select select "service"
